Goal: Find specific page/section: Find specific page/section

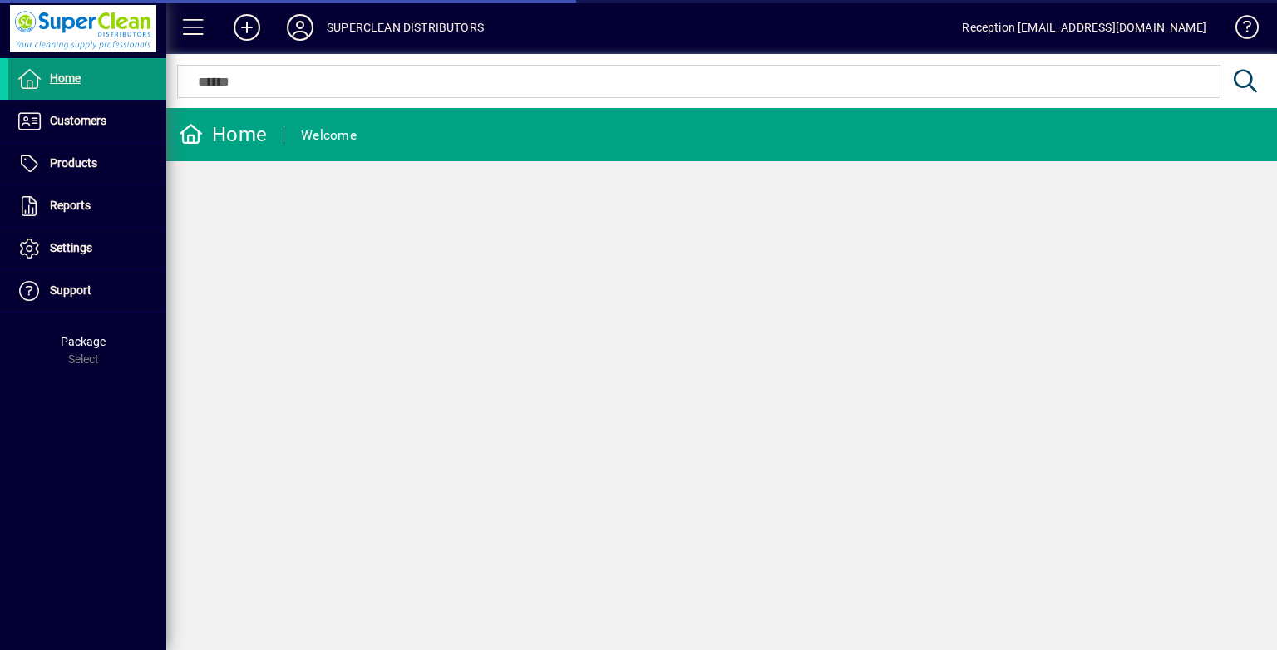
click at [81, 81] on span at bounding box center [87, 79] width 158 height 40
click at [77, 110] on span at bounding box center [87, 121] width 158 height 40
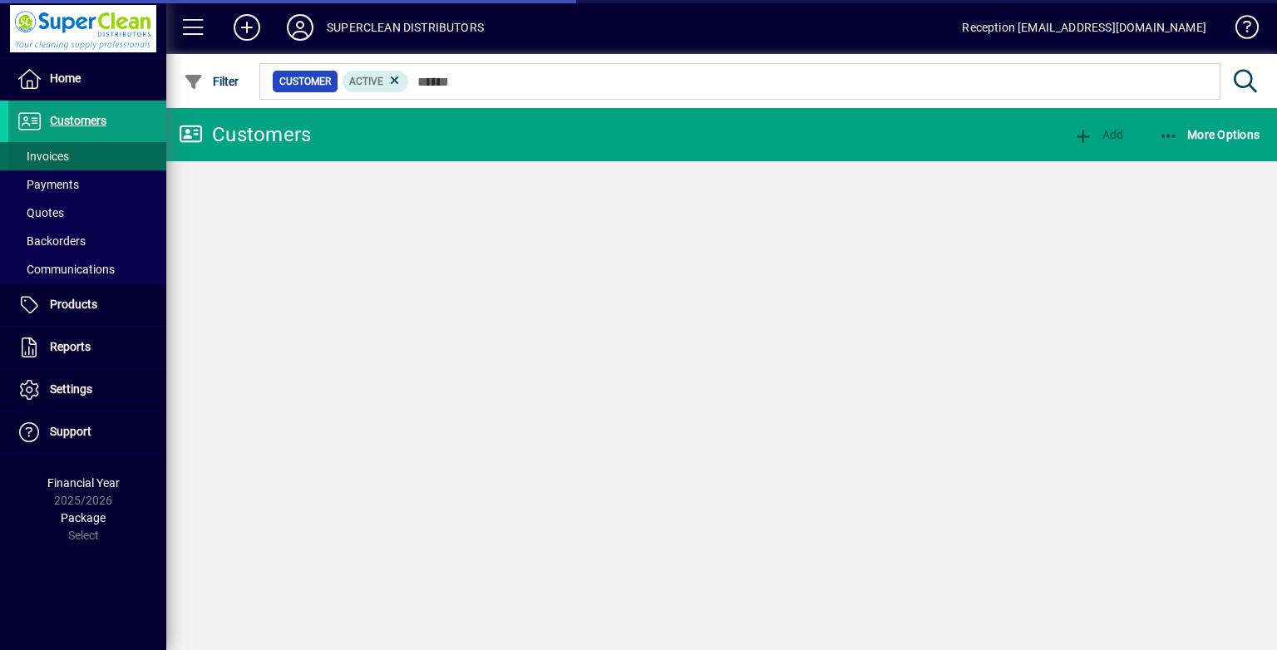
click at [72, 150] on span at bounding box center [87, 156] width 158 height 40
